Goal: Task Accomplishment & Management: Manage account settings

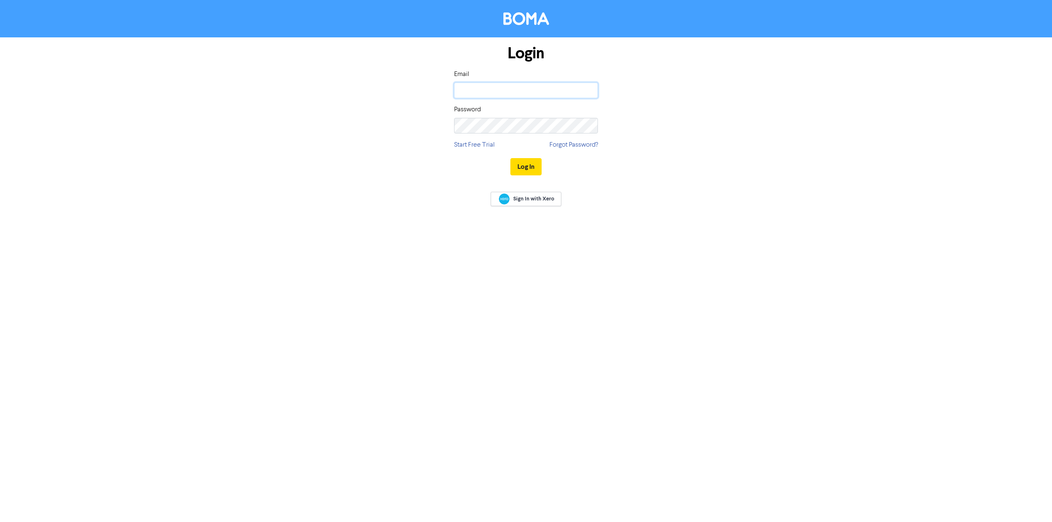
type input "[PERSON_NAME][EMAIL_ADDRESS][DOMAIN_NAME]"
click at [521, 167] on button "Log In" at bounding box center [525, 166] width 31 height 17
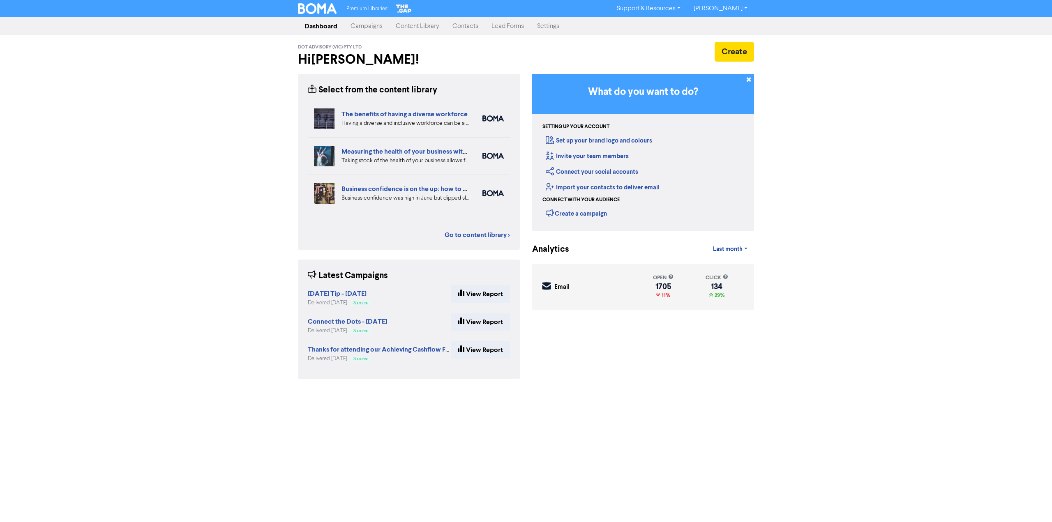
click at [359, 24] on link "Campaigns" at bounding box center [366, 26] width 45 height 16
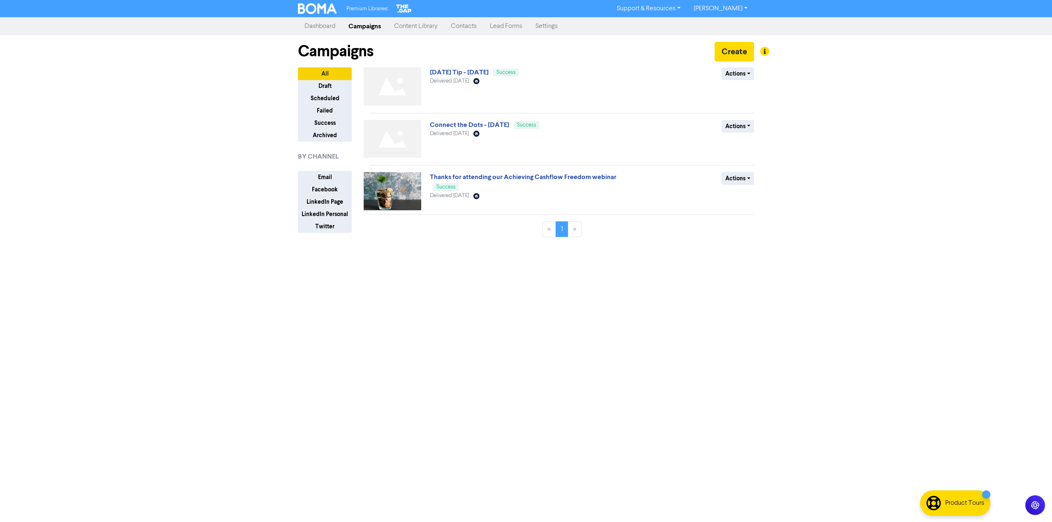
click at [551, 28] on link "Settings" at bounding box center [546, 26] width 35 height 16
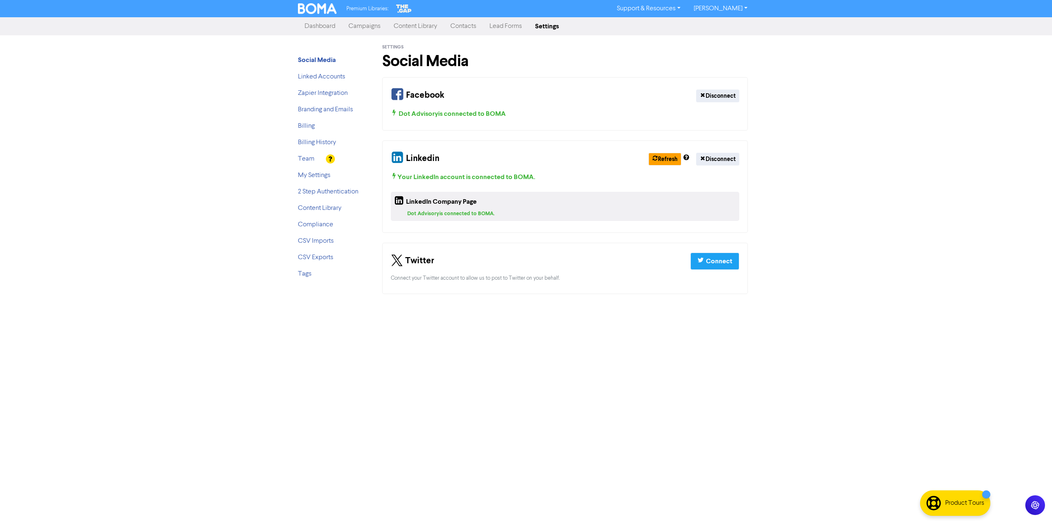
click at [315, 161] on li "Team" at bounding box center [331, 159] width 66 height 10
click at [307, 159] on link "Team" at bounding box center [306, 159] width 16 height 7
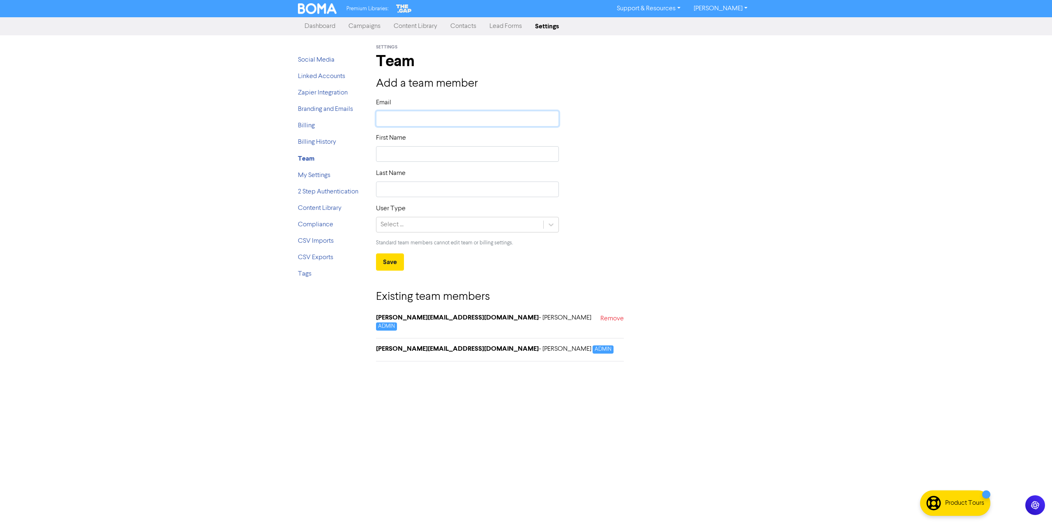
click at [393, 122] on input "text" at bounding box center [467, 119] width 183 height 16
paste input "[EMAIL_ADDRESS][DOMAIN_NAME]"
type input "[EMAIL_ADDRESS][DOMAIN_NAME]"
click at [425, 154] on div "First Name" at bounding box center [467, 147] width 183 height 29
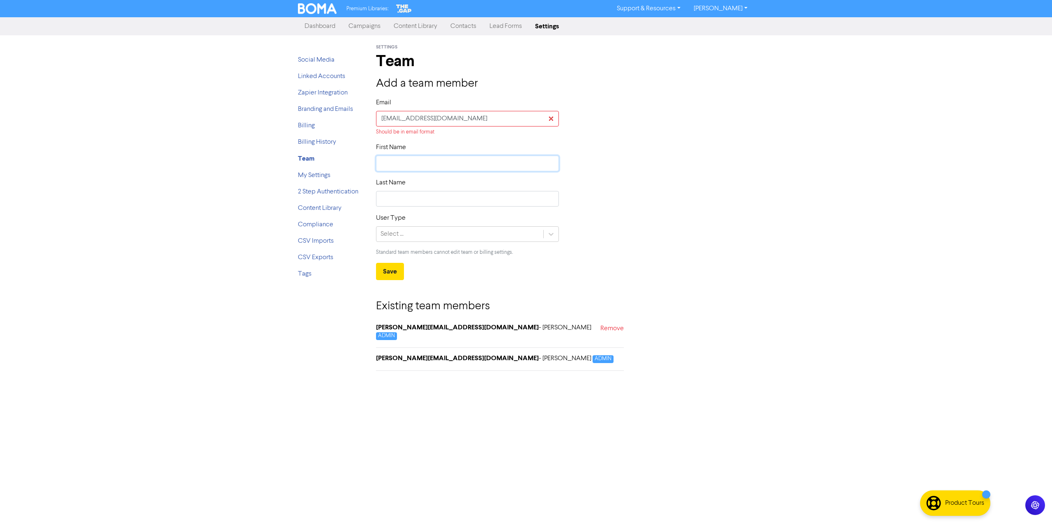
type input "H"
type input "Ha"
type input "Hak"
type input "Haki"
type input "[PERSON_NAME]"
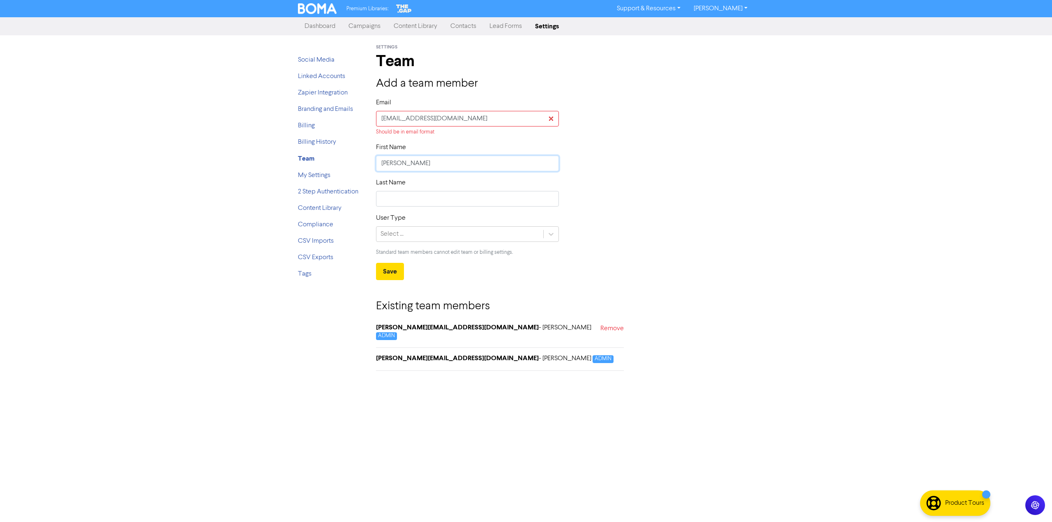
type input "[PERSON_NAME]"
click at [420, 198] on input "text" at bounding box center [467, 199] width 183 height 16
type input "Bogarts"
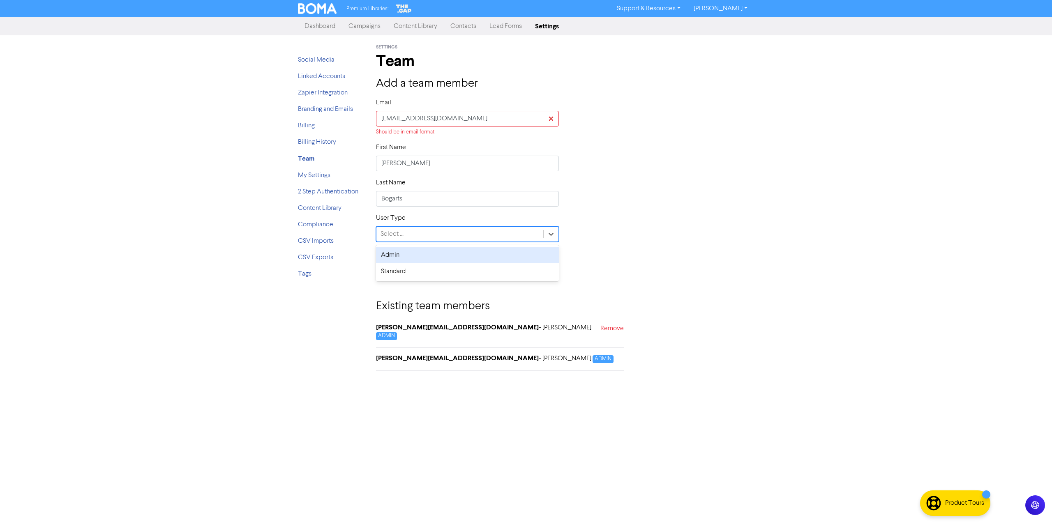
click at [417, 236] on div "Select ..." at bounding box center [459, 234] width 167 height 15
click at [417, 255] on div "Admin" at bounding box center [467, 255] width 183 height 16
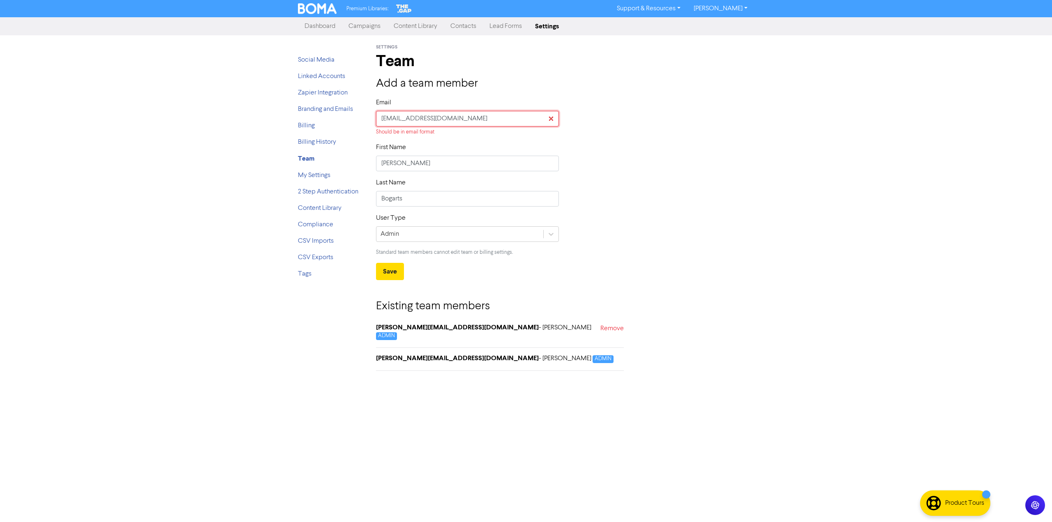
click at [482, 119] on input "[EMAIL_ADDRESS][DOMAIN_NAME]" at bounding box center [467, 119] width 183 height 16
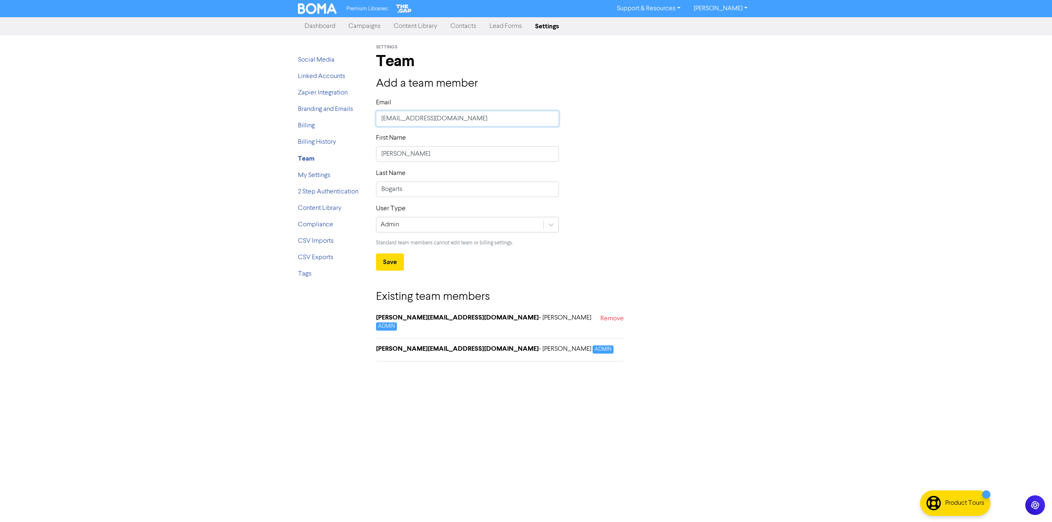
type input "[EMAIL_ADDRESS][DOMAIN_NAME]"
click at [675, 162] on div "First Name [PERSON_NAME]" at bounding box center [565, 150] width 390 height 35
click at [391, 263] on button "Save" at bounding box center [390, 261] width 28 height 17
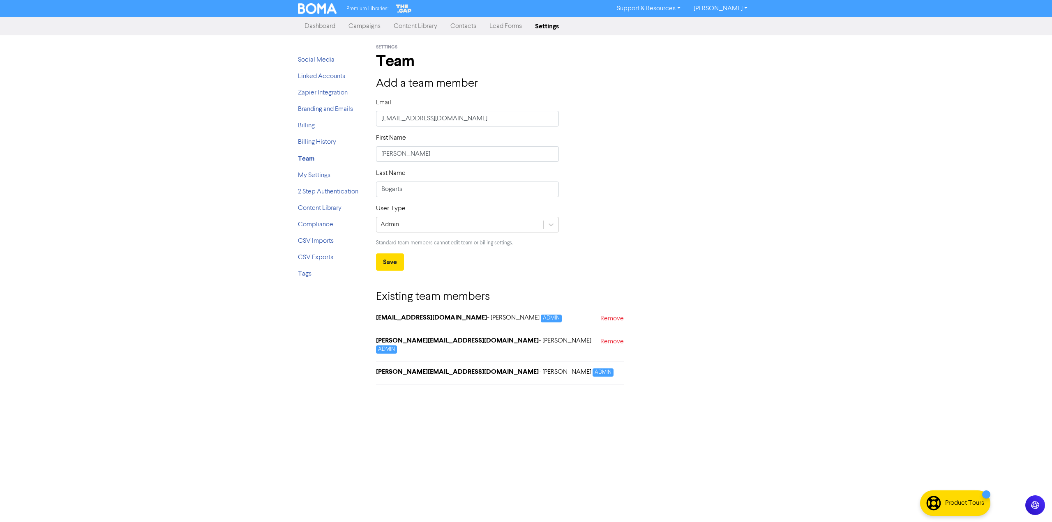
click at [739, 9] on link "[PERSON_NAME]" at bounding box center [720, 8] width 67 height 13
click at [729, 26] on button "Log Out" at bounding box center [719, 25] width 65 height 10
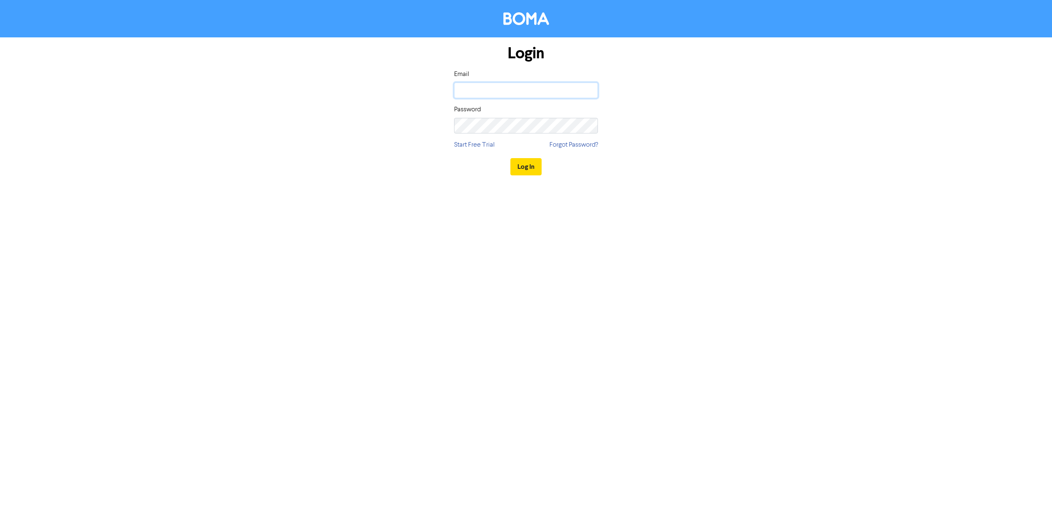
type input "[PERSON_NAME][EMAIL_ADDRESS][DOMAIN_NAME]"
